Goal: Task Accomplishment & Management: Use online tool/utility

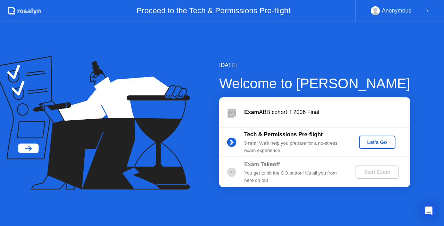
click at [365, 145] on div "Let's Go" at bounding box center [377, 142] width 31 height 6
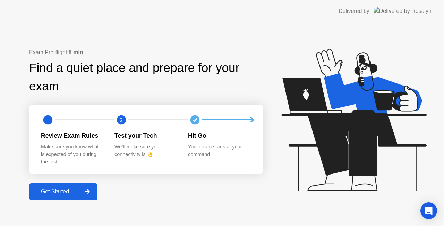
click at [89, 190] on icon at bounding box center [87, 191] width 5 height 4
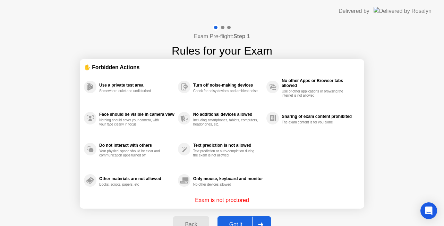
click at [260, 221] on div at bounding box center [260, 224] width 17 height 16
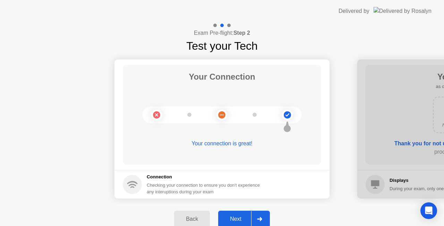
click at [262, 217] on icon at bounding box center [259, 219] width 5 height 4
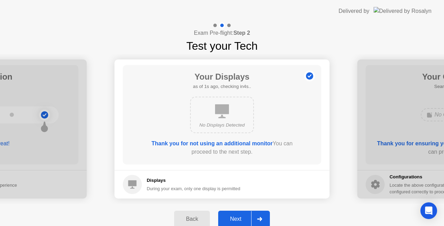
click at [262, 217] on icon at bounding box center [259, 219] width 5 height 4
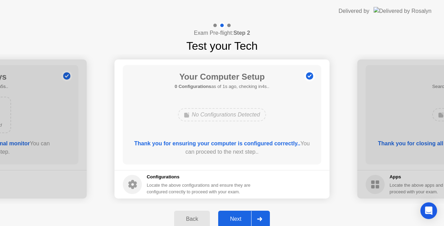
click at [261, 213] on div at bounding box center [259, 219] width 17 height 16
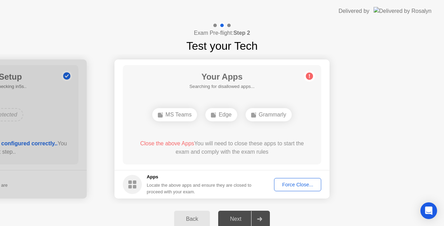
click at [188, 144] on span "Close the above Apps" at bounding box center [167, 143] width 54 height 6
click at [287, 185] on div "Force Close..." at bounding box center [298, 185] width 42 height 6
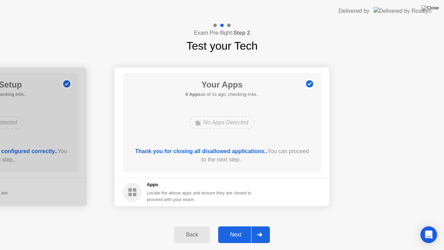
click at [258, 225] on div at bounding box center [259, 235] width 17 height 16
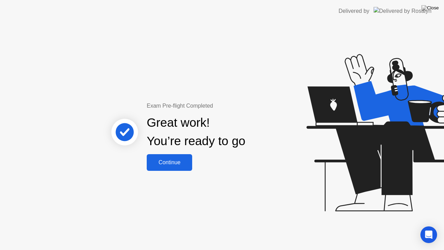
click at [179, 162] on div "Continue" at bounding box center [169, 162] width 41 height 6
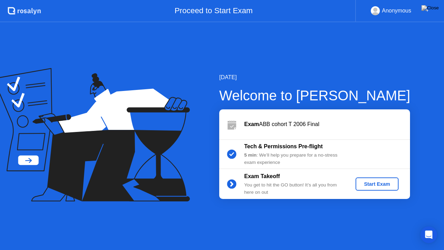
click at [373, 189] on button "Start Exam" at bounding box center [377, 183] width 43 height 13
